Goal: Transaction & Acquisition: Purchase product/service

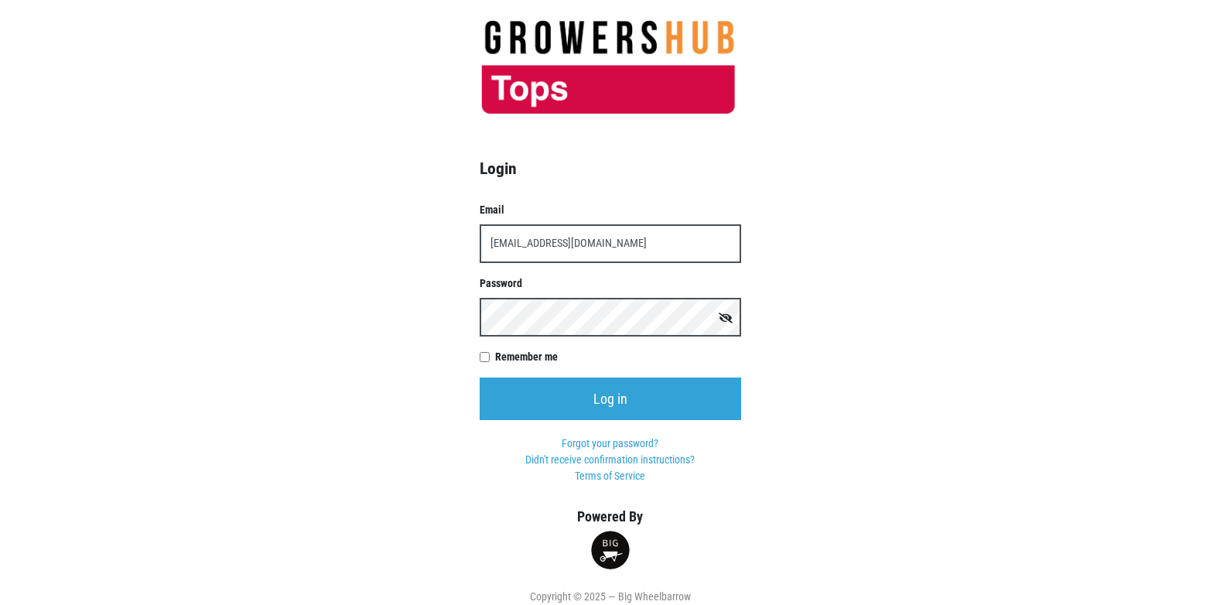
type input "[EMAIL_ADDRESS][DOMAIN_NAME]"
click at [480, 378] on input "Log in" at bounding box center [611, 399] width 262 height 43
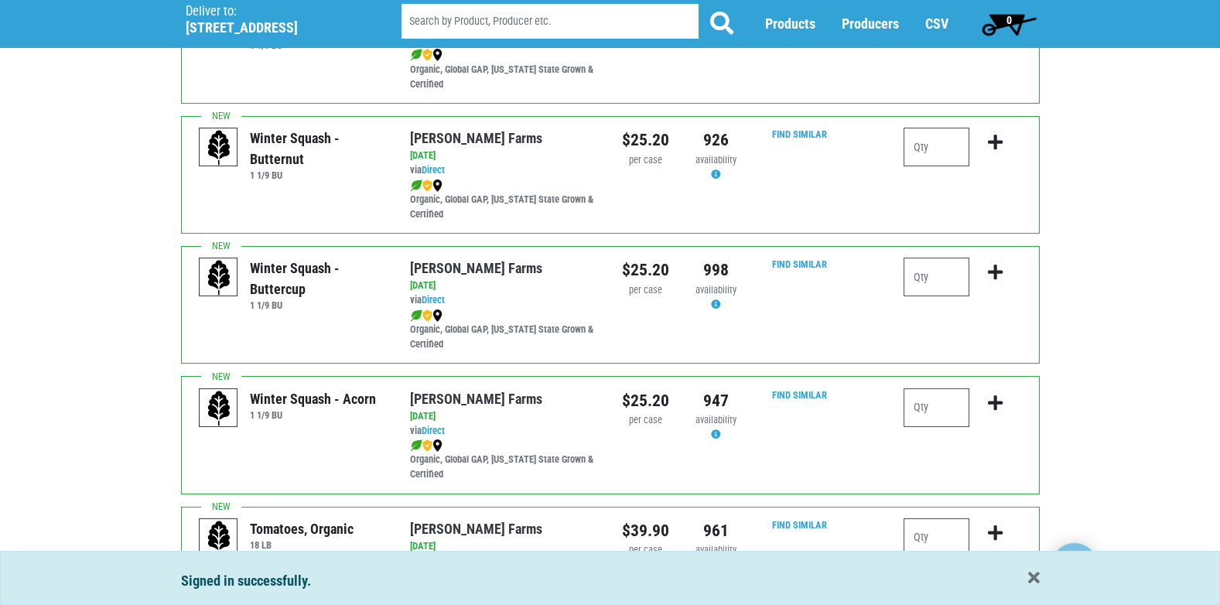
scroll to position [232, 0]
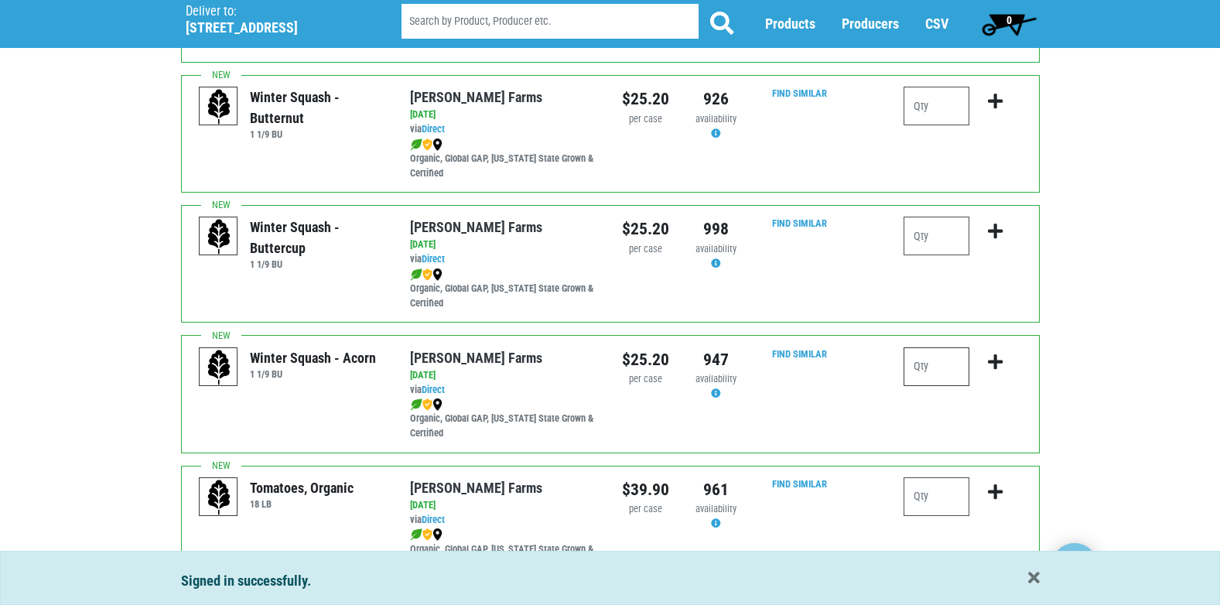
click at [915, 360] on input "number" at bounding box center [937, 366] width 66 height 39
type input "1"
click at [996, 360] on icon "submit" at bounding box center [995, 362] width 15 height 17
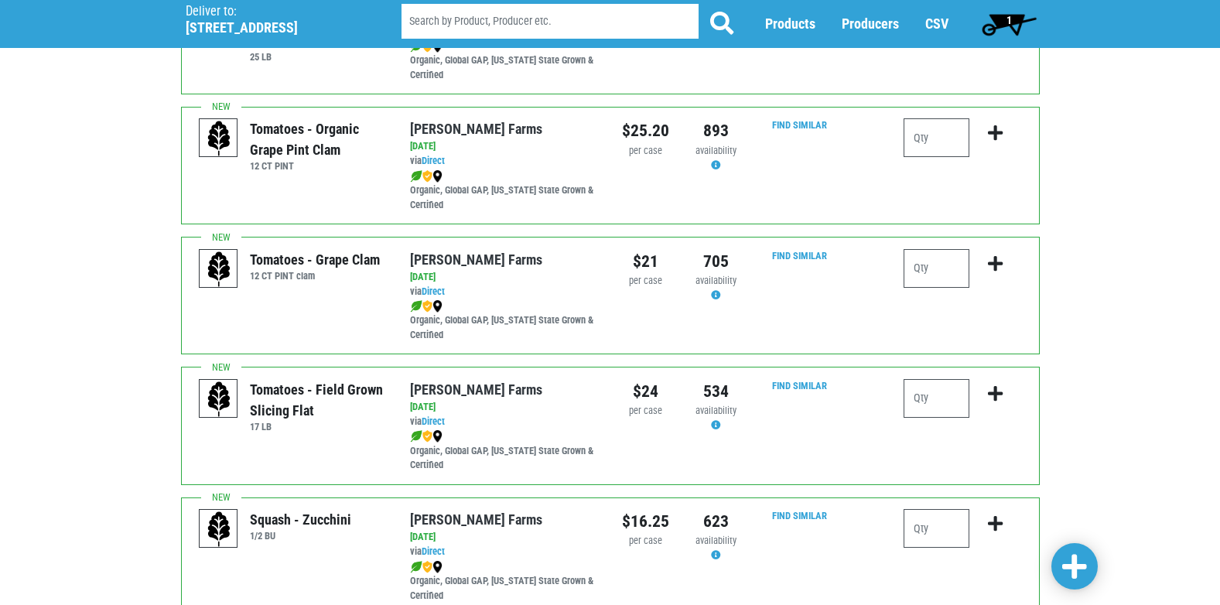
scroll to position [928, 0]
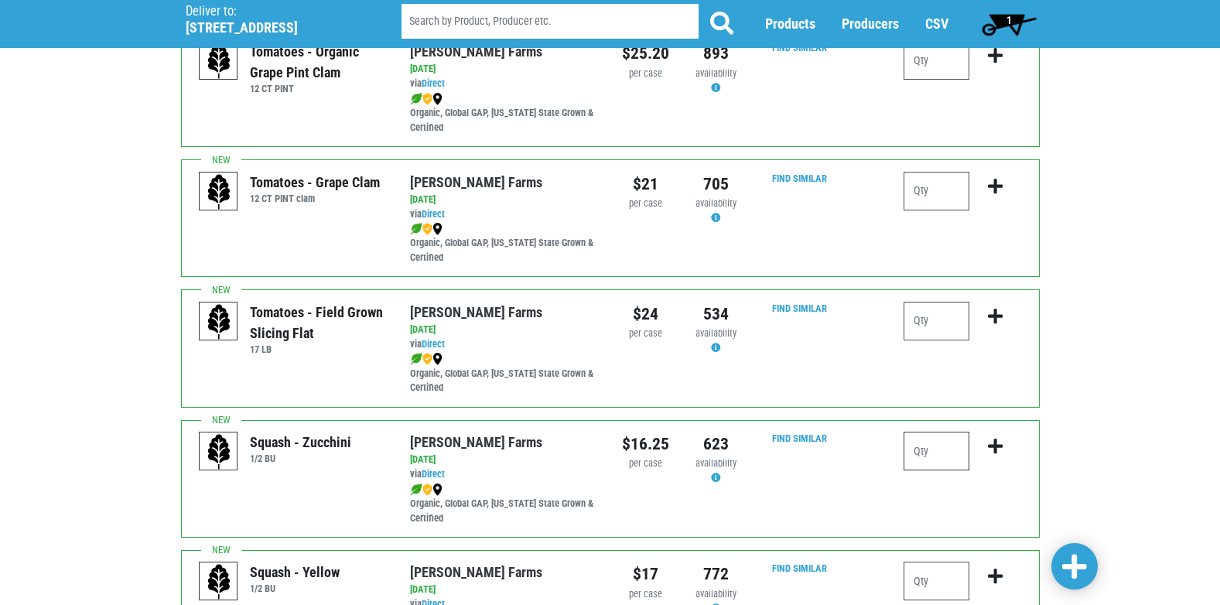
click at [940, 457] on input "number" at bounding box center [937, 451] width 66 height 39
type input "1"
click at [998, 450] on icon "submit" at bounding box center [995, 446] width 15 height 17
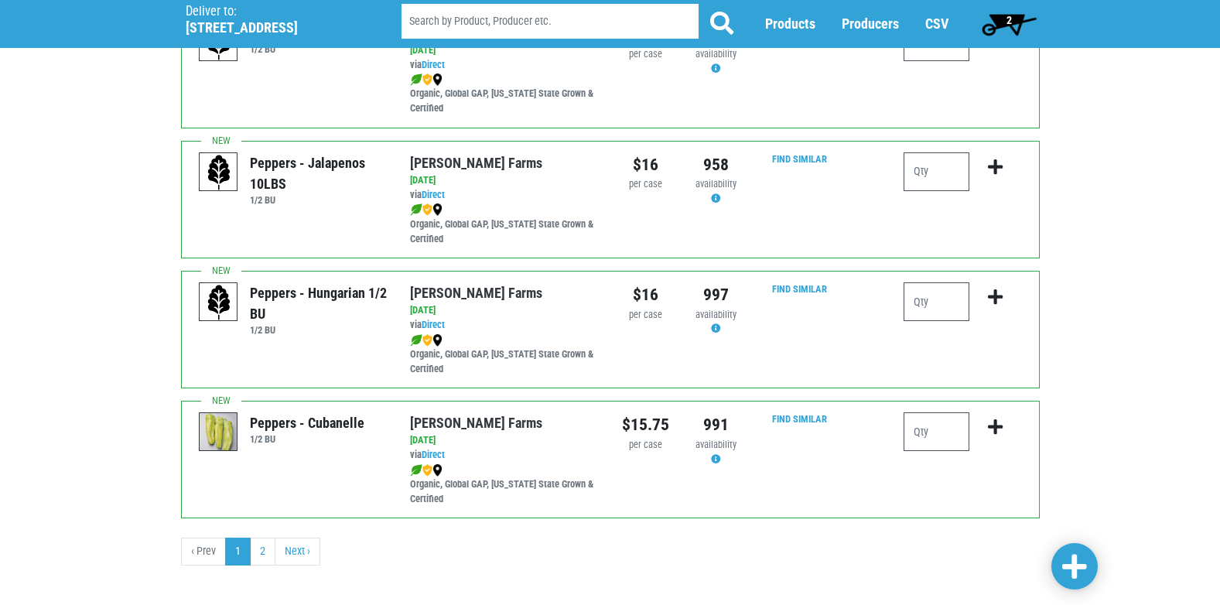
scroll to position [2261, 0]
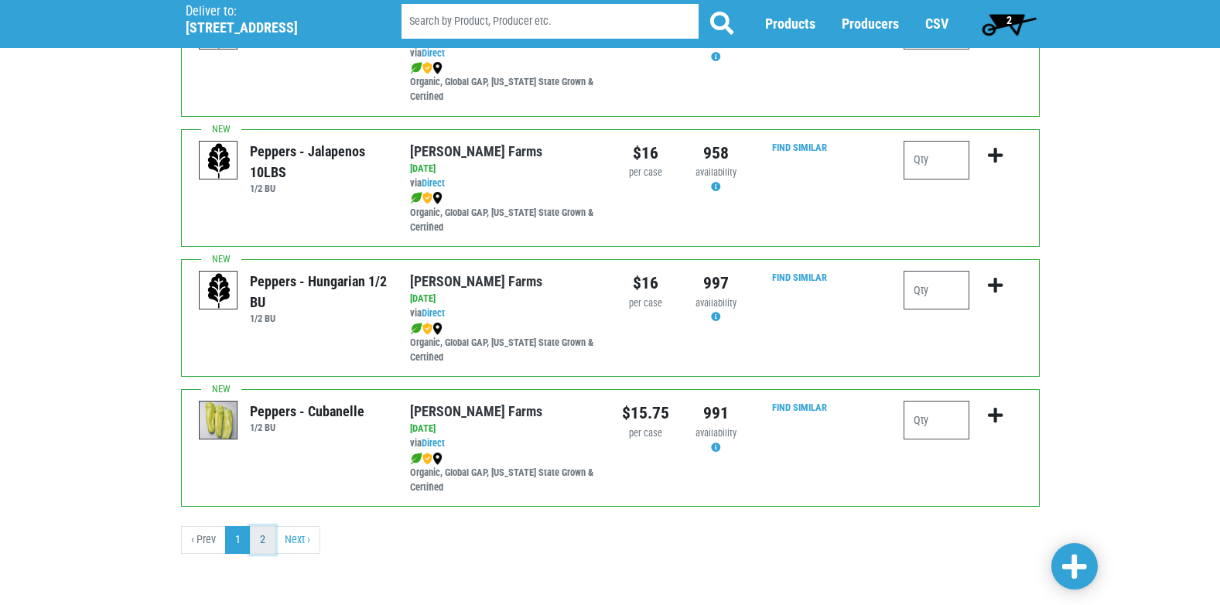
click at [263, 545] on link "2" at bounding box center [263, 540] width 26 height 28
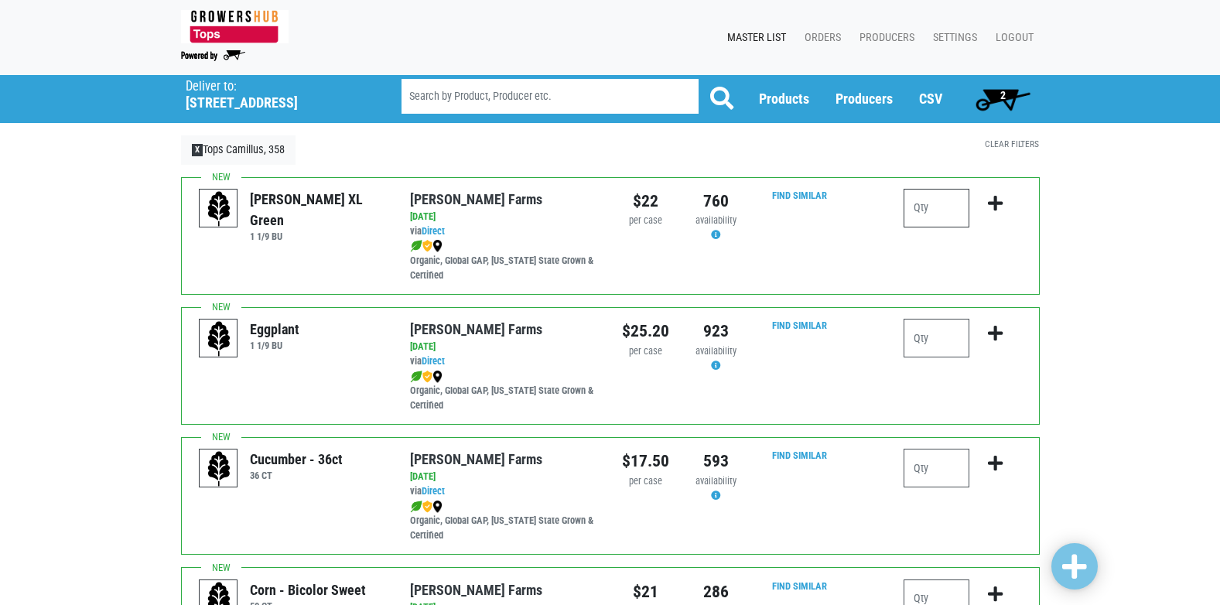
click at [935, 212] on input "number" at bounding box center [937, 208] width 66 height 39
type input "2"
click at [994, 205] on icon "submit" at bounding box center [995, 203] width 15 height 17
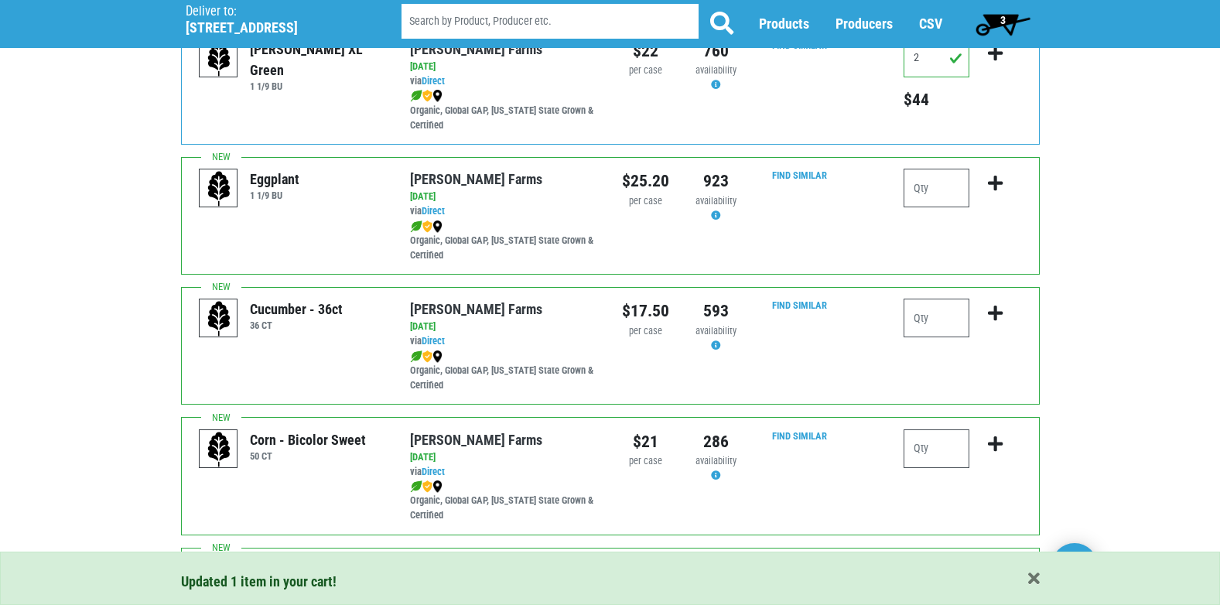
scroll to position [155, 0]
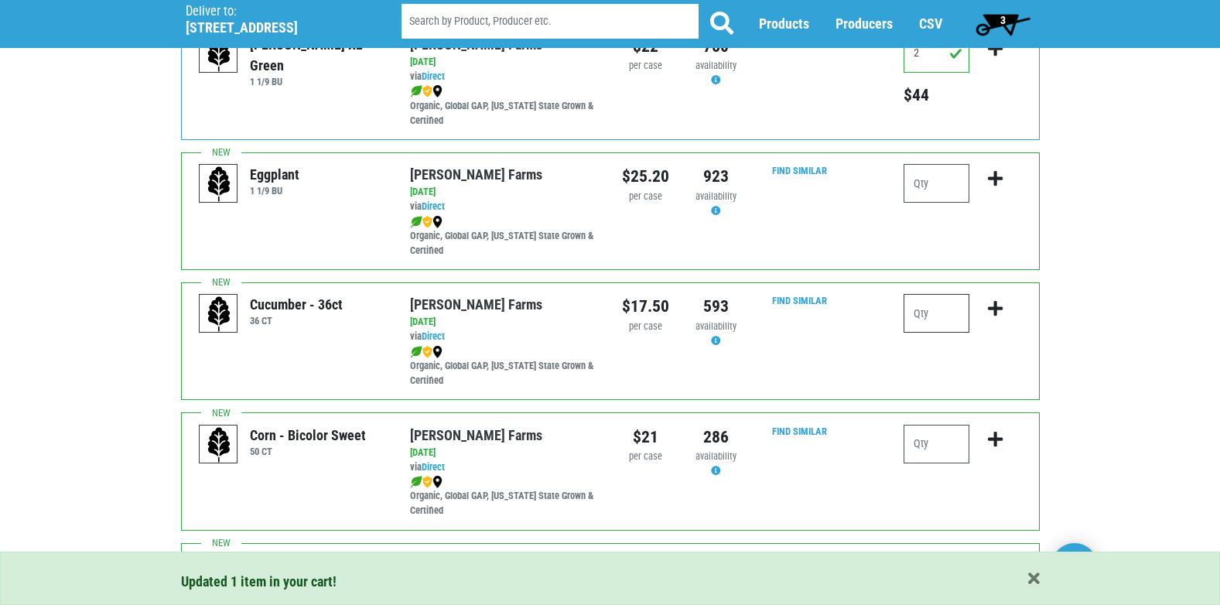
click at [940, 318] on input "number" at bounding box center [937, 313] width 66 height 39
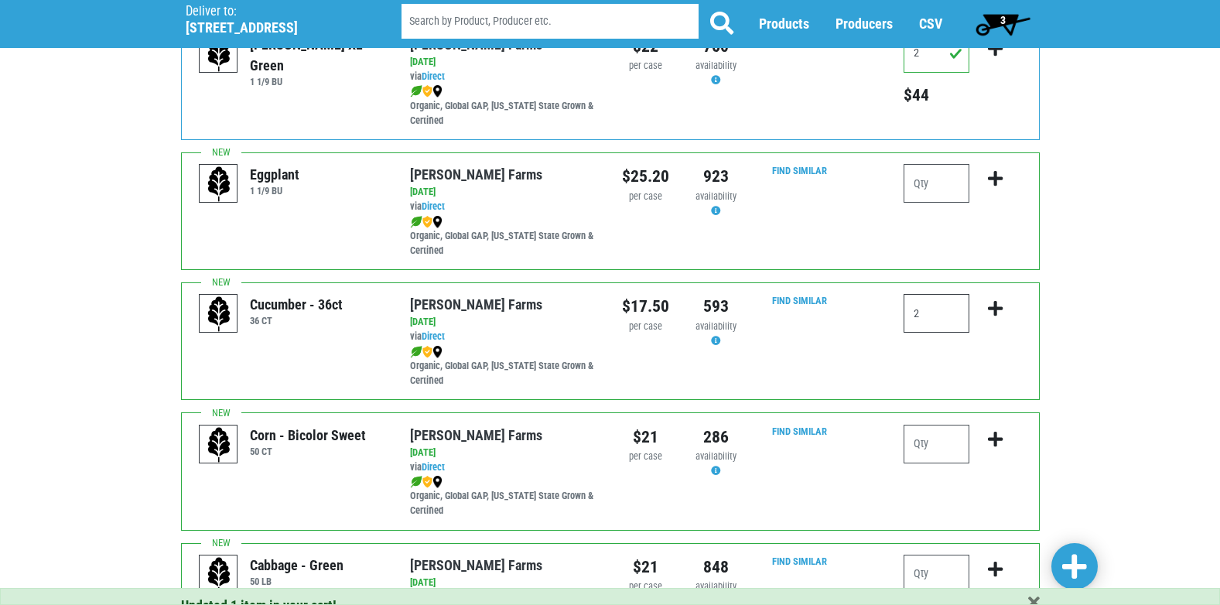
type input "2"
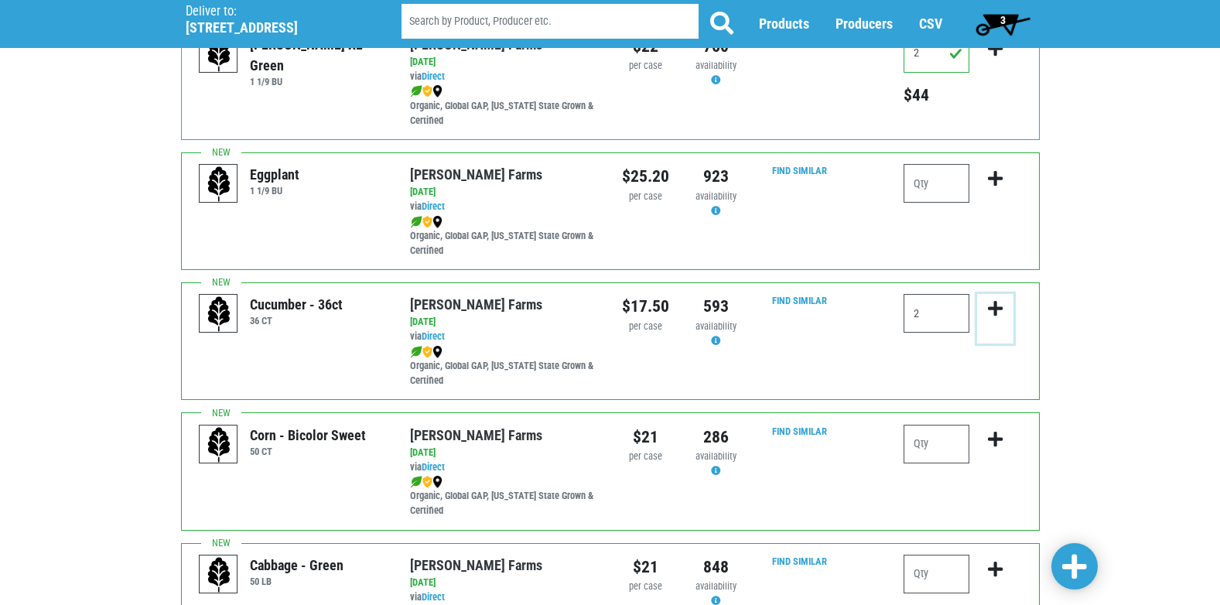
click at [997, 310] on icon "submit" at bounding box center [995, 308] width 15 height 17
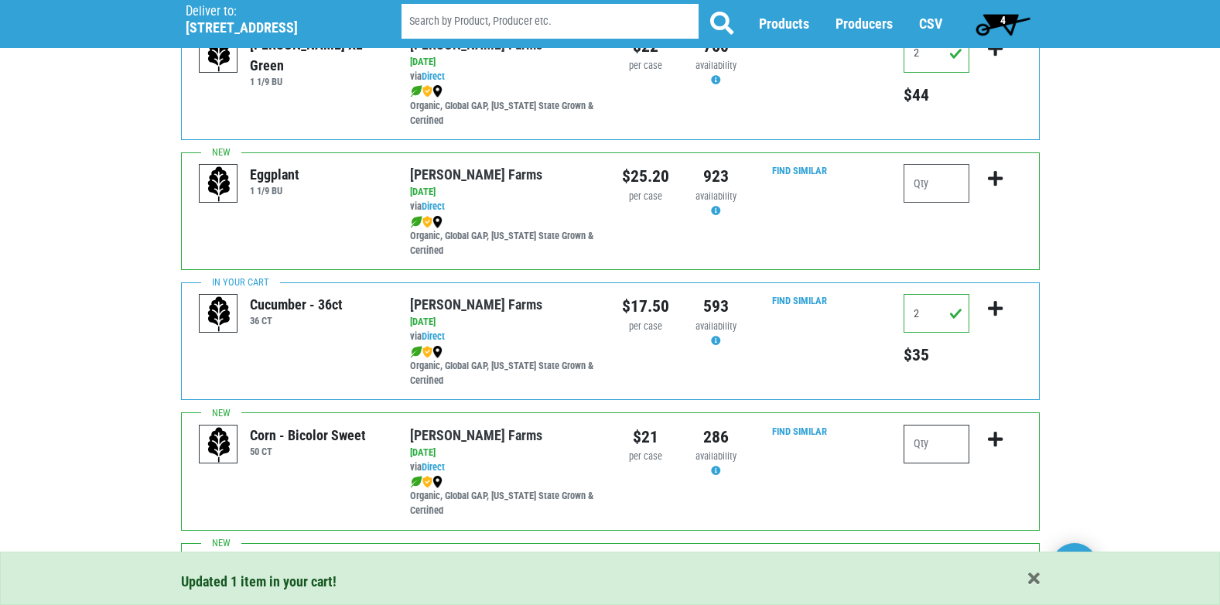
click at [937, 453] on input "number" at bounding box center [937, 444] width 66 height 39
type input "5"
click at [995, 437] on icon "submit" at bounding box center [995, 439] width 15 height 17
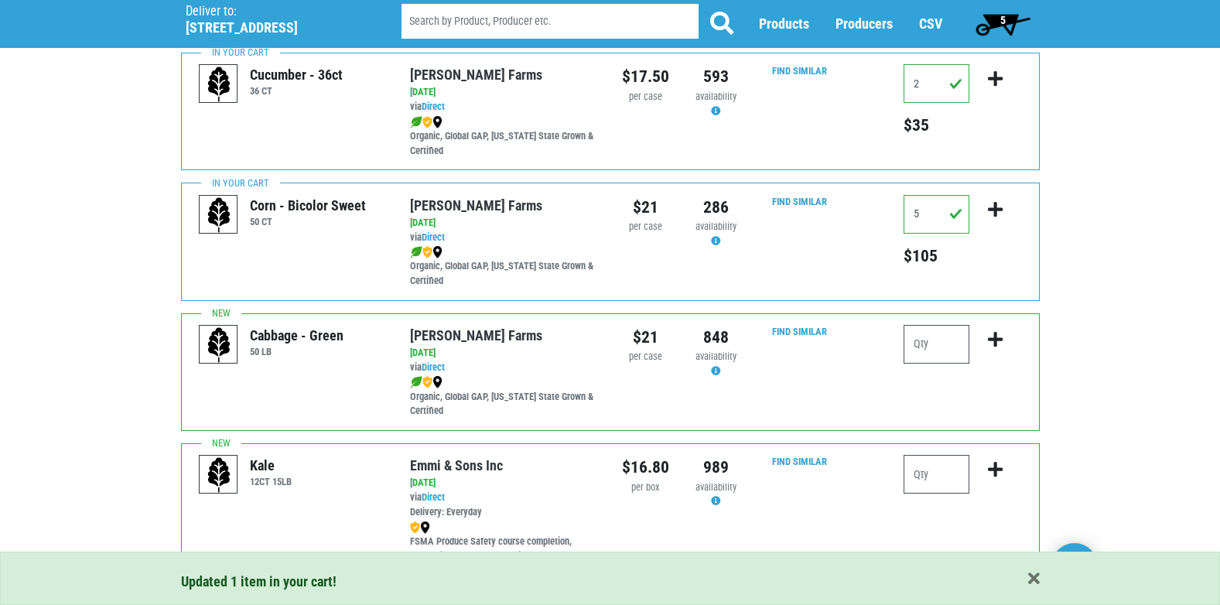
scroll to position [387, 0]
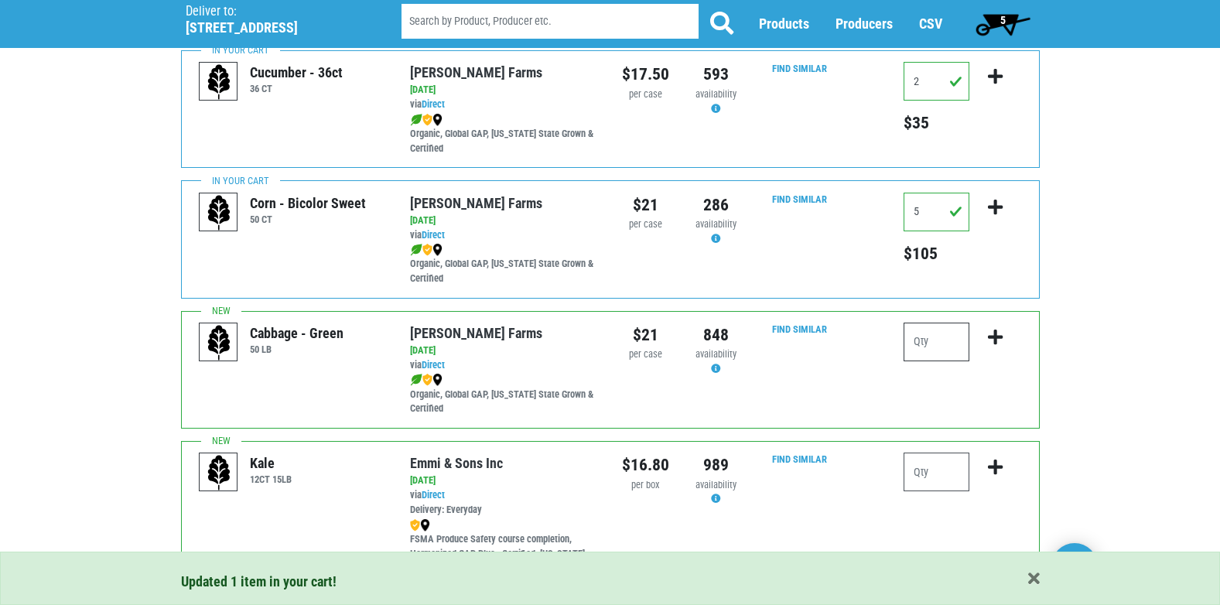
click at [962, 354] on input "number" at bounding box center [937, 342] width 66 height 39
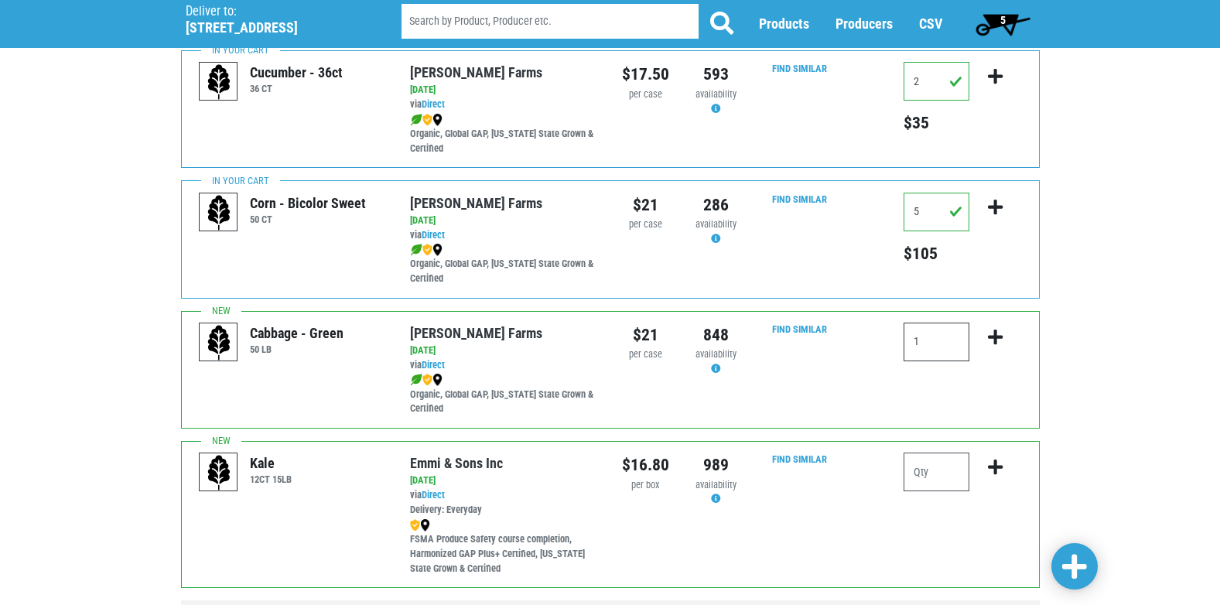
type input "1"
click at [996, 333] on icon "submit" at bounding box center [995, 337] width 15 height 17
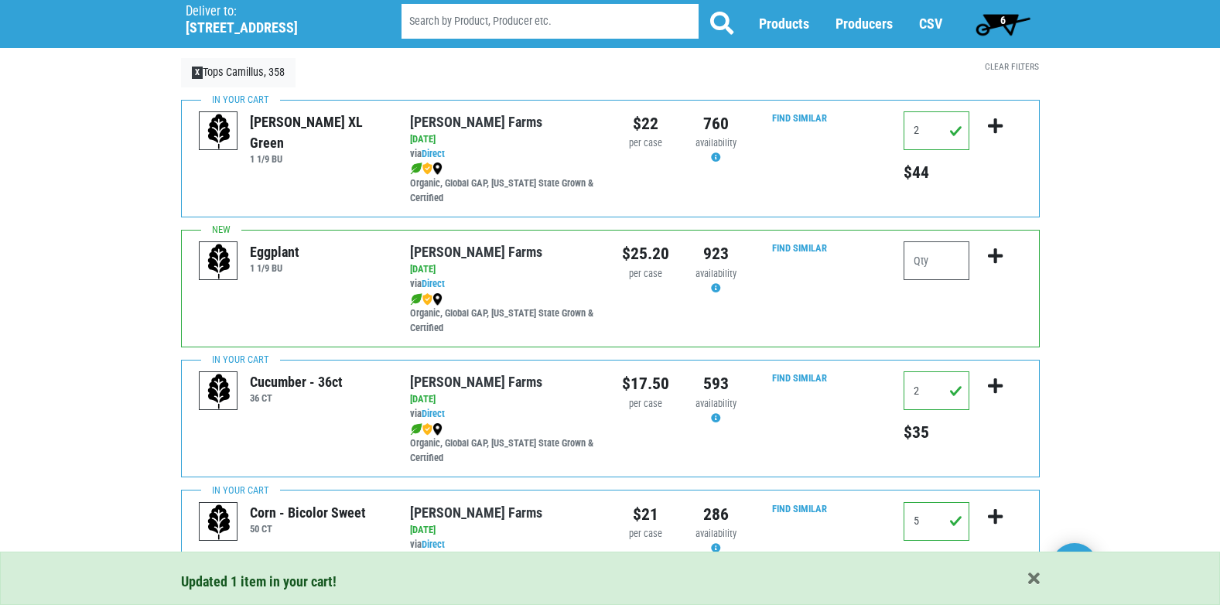
scroll to position [0, 0]
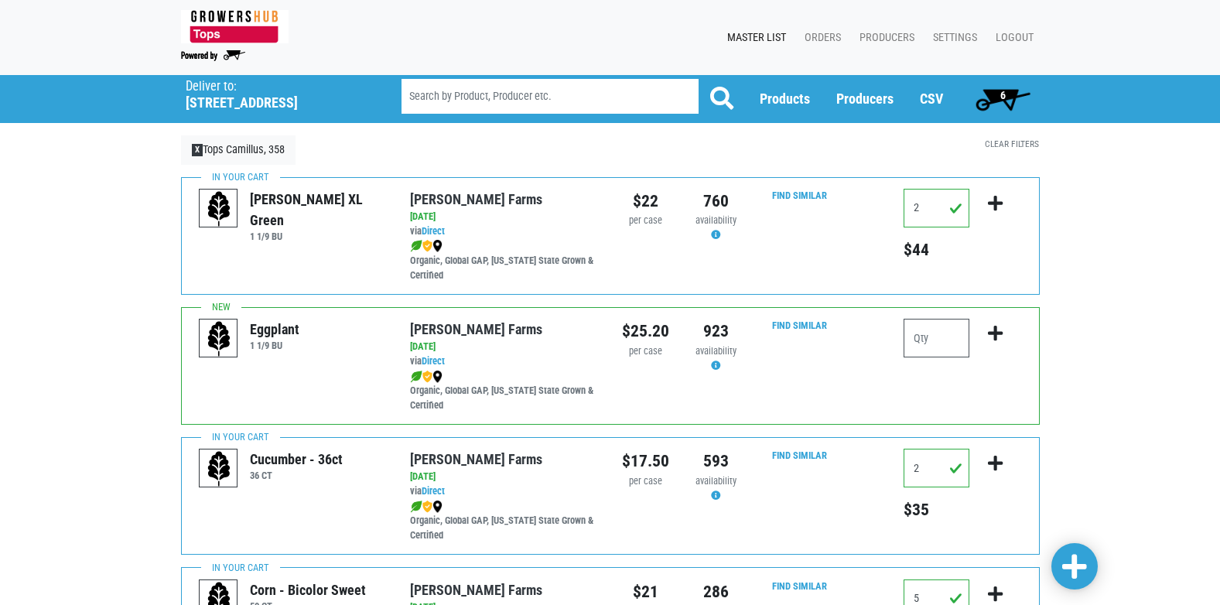
click at [1000, 97] on span "6" at bounding box center [1002, 95] width 5 height 12
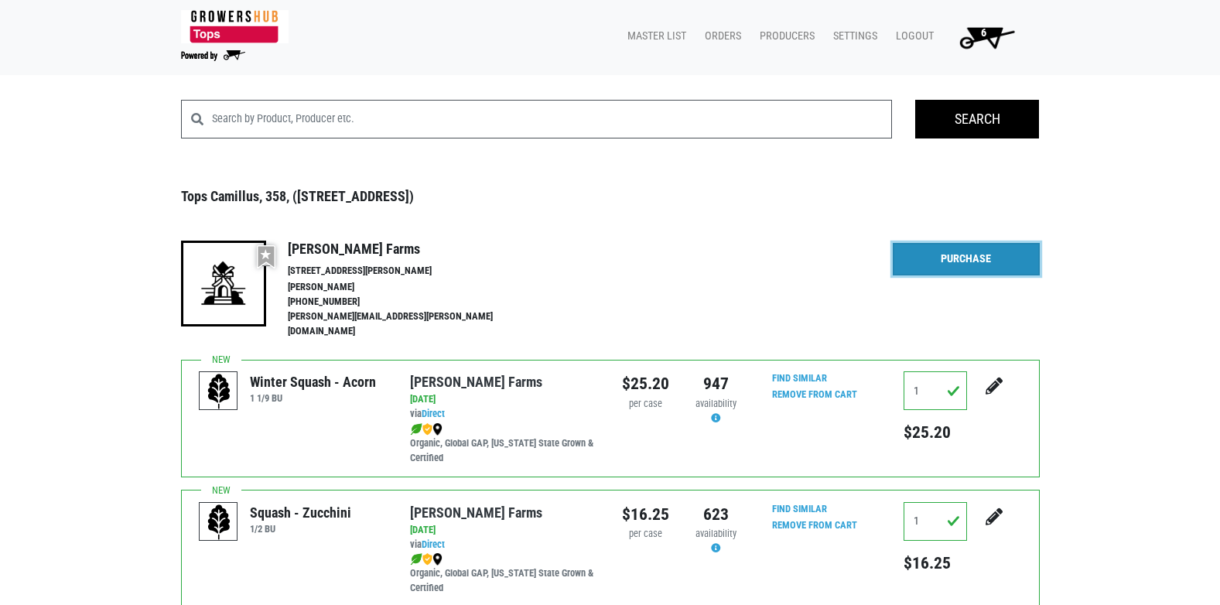
click at [966, 262] on link "Purchase" at bounding box center [966, 259] width 147 height 32
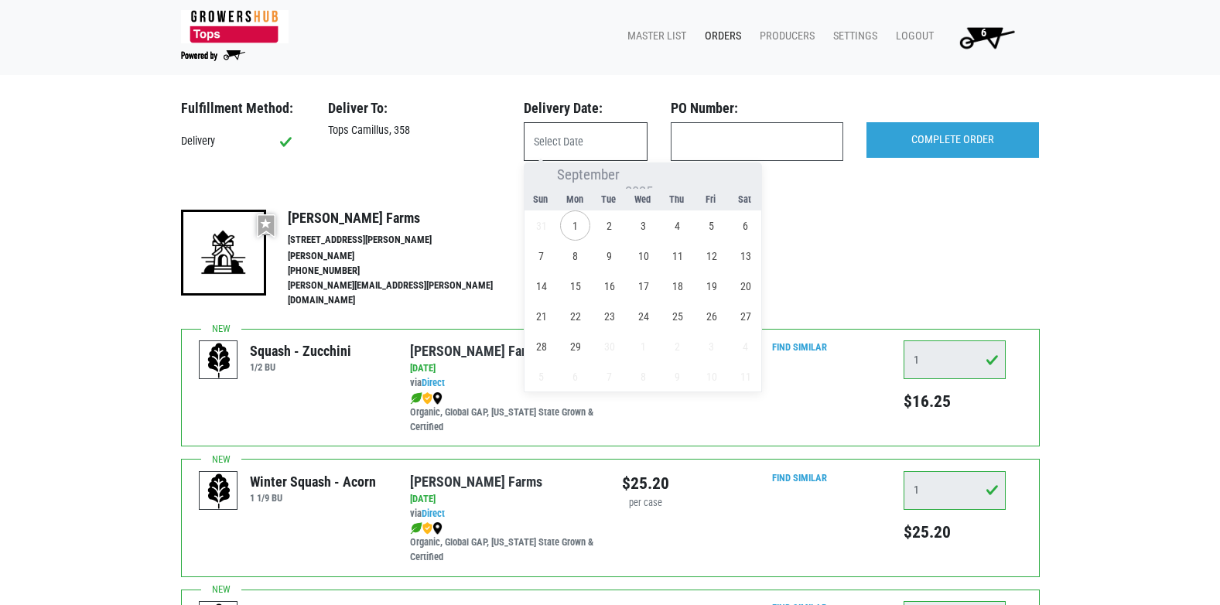
click at [562, 148] on input "text" at bounding box center [586, 141] width 124 height 39
click at [609, 226] on span "2" at bounding box center [609, 225] width 30 height 30
type input "2025-09-02"
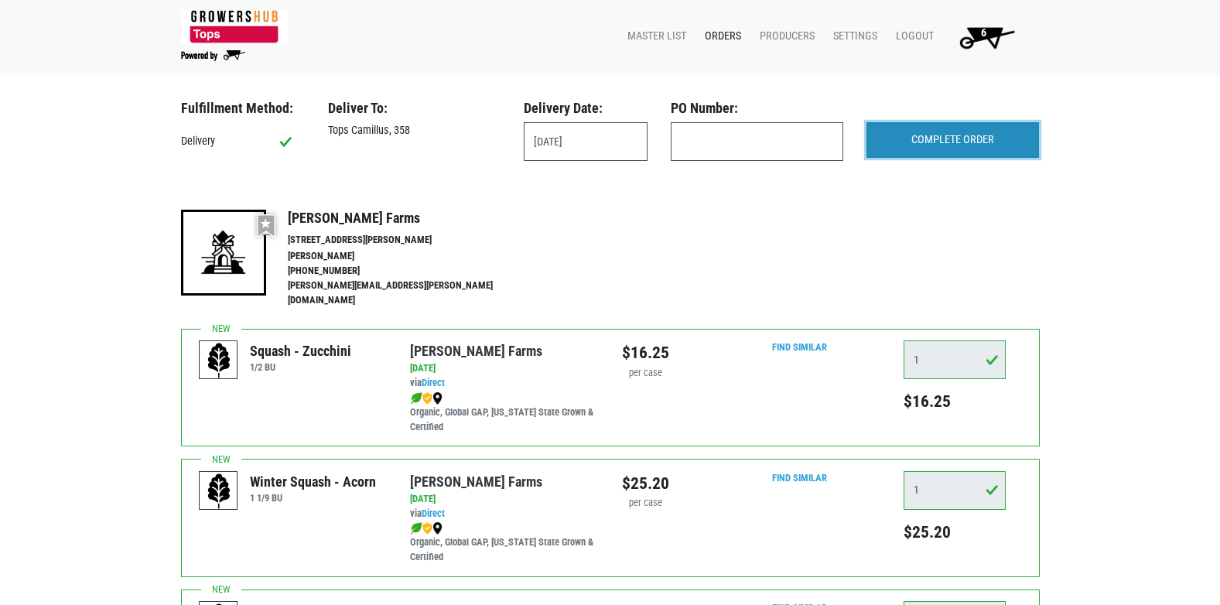
click at [1004, 138] on input "COMPLETE ORDER" at bounding box center [953, 140] width 173 height 36
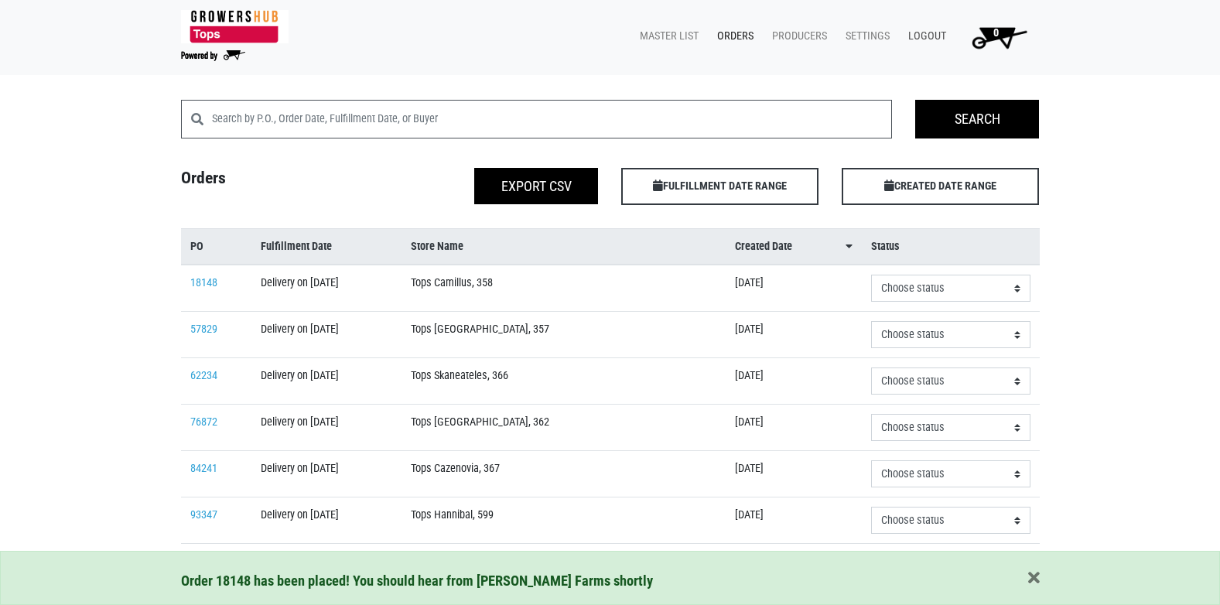
click at [934, 36] on link "Logout" at bounding box center [924, 36] width 56 height 29
